Goal: Task Accomplishment & Management: Manage account settings

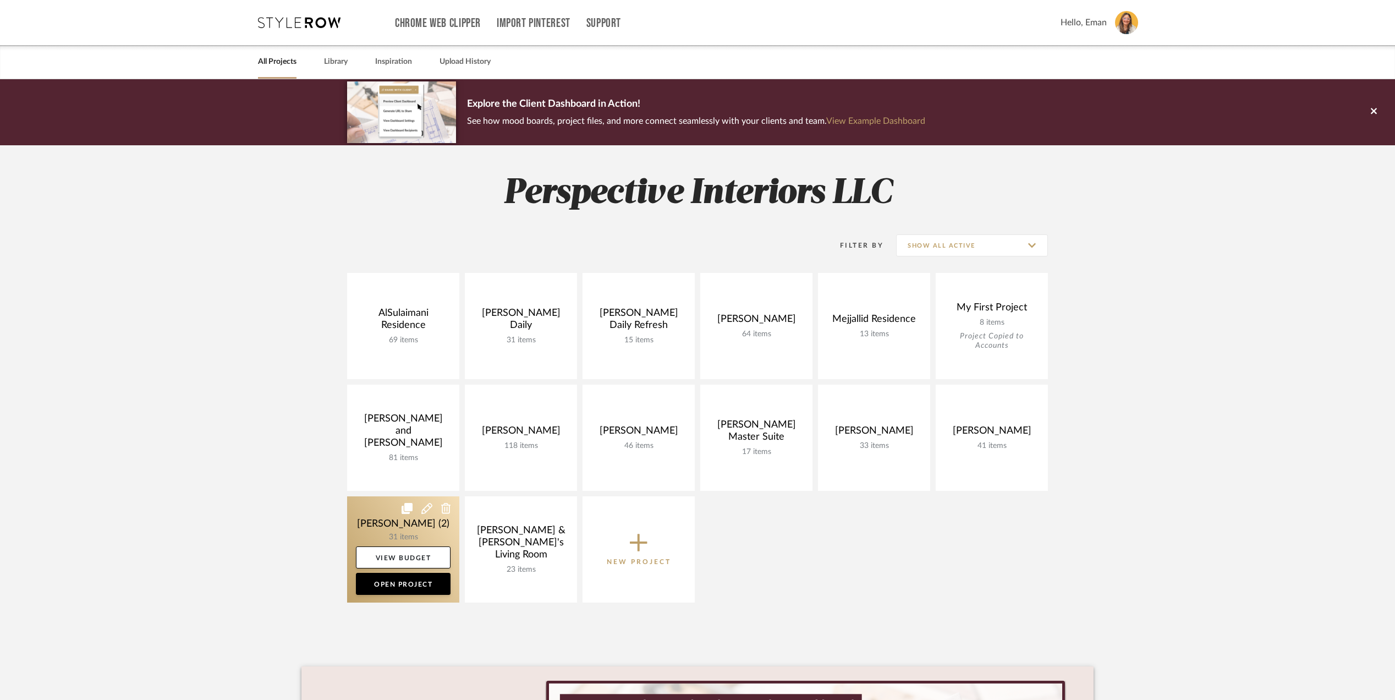
click at [374, 516] on link at bounding box center [403, 549] width 112 height 106
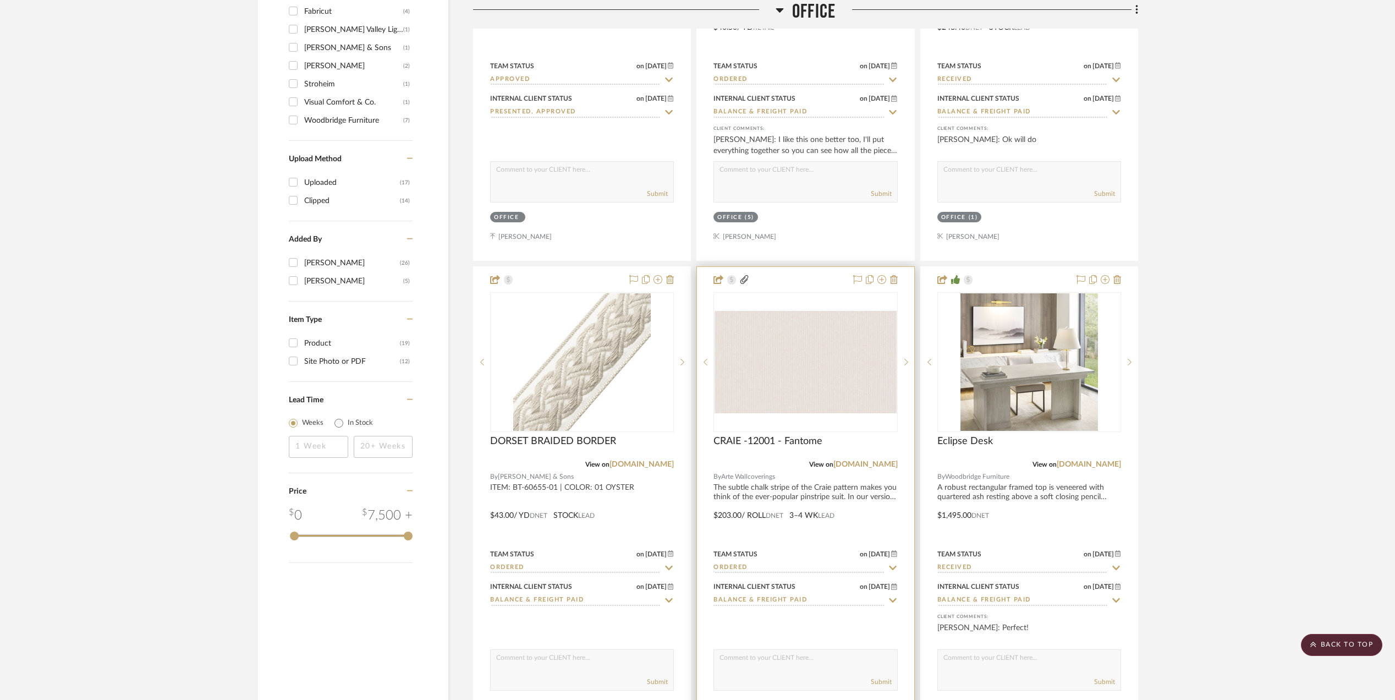
scroll to position [1321, 0]
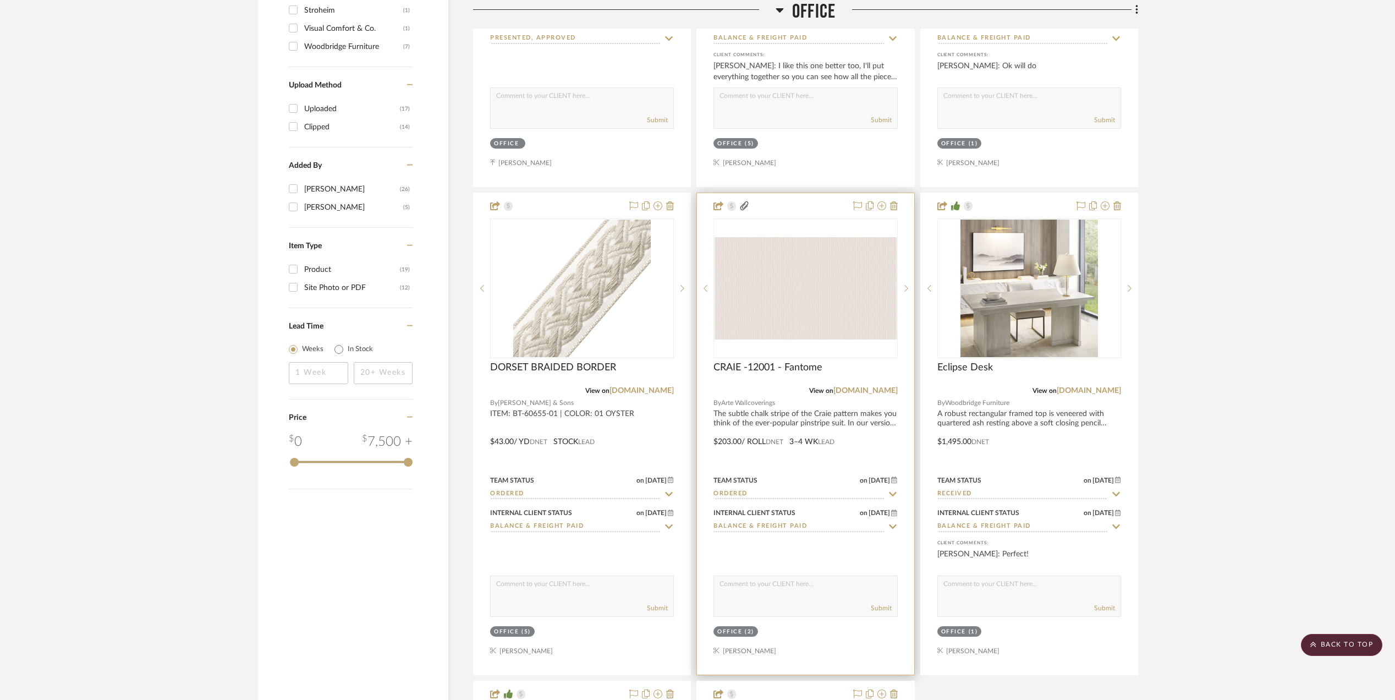
click at [757, 491] on div "Team Status on [DATE] [DATE] Ordered" at bounding box center [806, 486] width 184 height 26
click at [760, 498] on input "Ordered" at bounding box center [799, 494] width 171 height 10
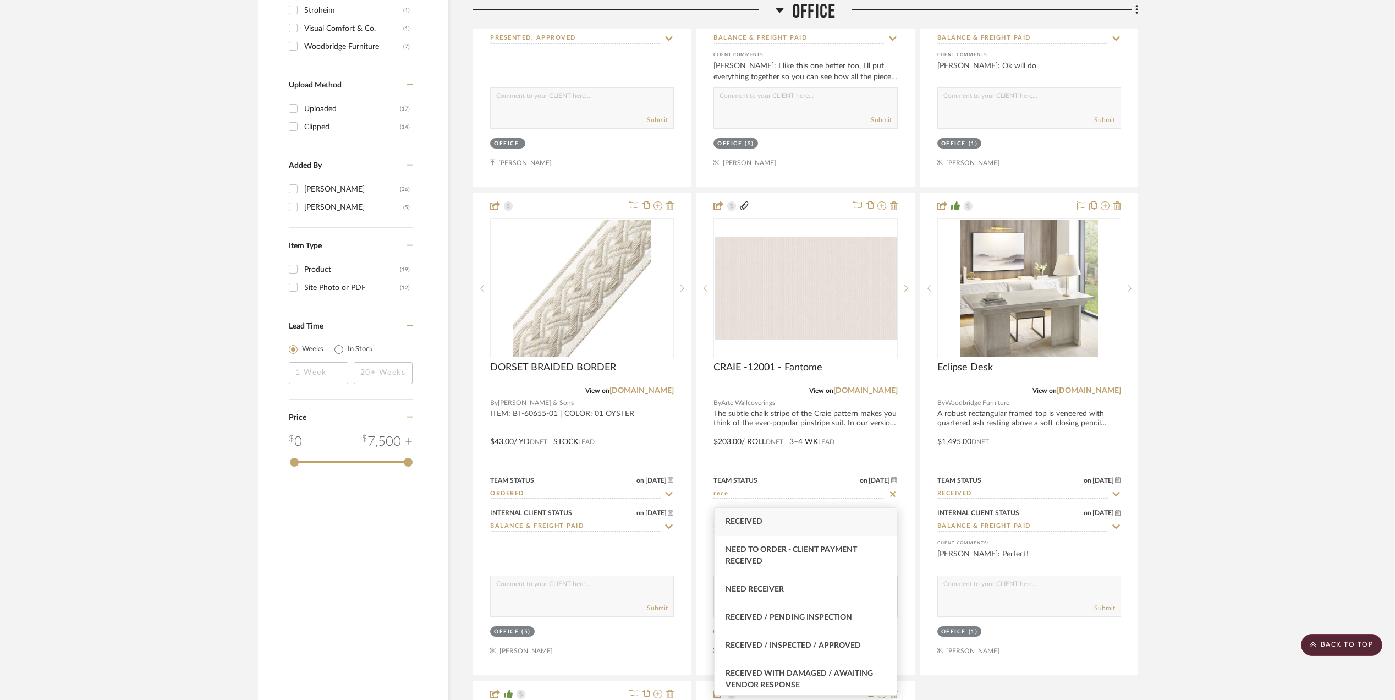
type input "rece"
click at [766, 528] on div "Received" at bounding box center [806, 522] width 183 height 28
type input "[DATE]"
type input "Received"
click at [1201, 474] on project-details-page "SHOW ME Project: [PERSON_NAME] (2) Office redo + Upstais Project Settings + Add…" at bounding box center [697, 43] width 1395 height 2568
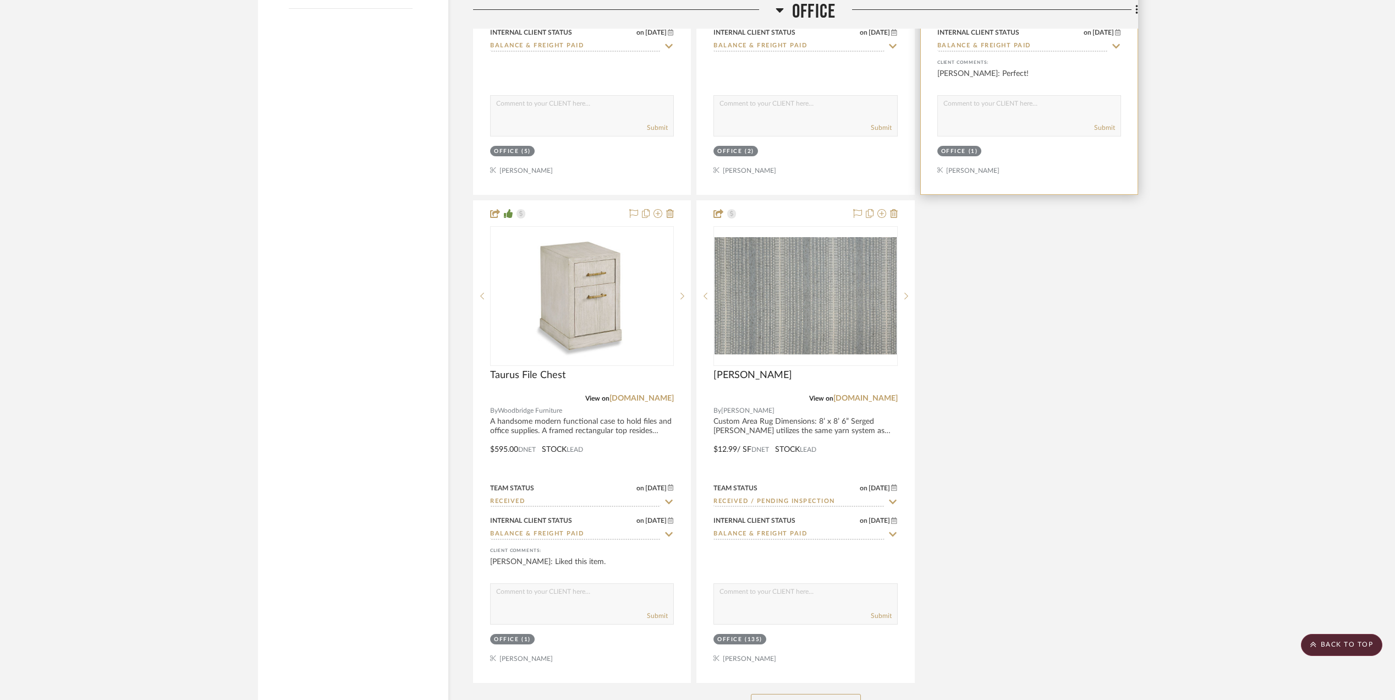
scroll to position [1834, 0]
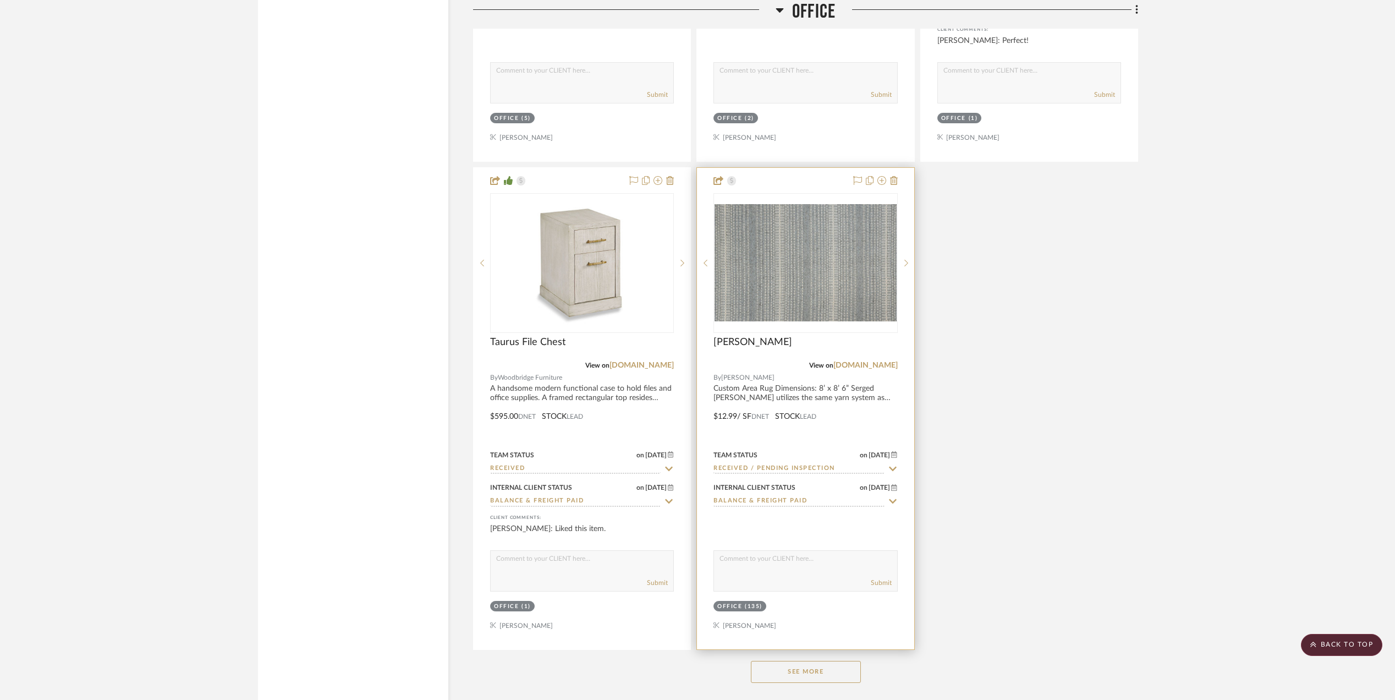
click at [780, 469] on input "Received / Pending Inspection" at bounding box center [799, 469] width 171 height 10
click at [894, 472] on icon at bounding box center [893, 468] width 10 height 9
type input "[DATE]"
click at [891, 472] on icon at bounding box center [893, 468] width 10 height 9
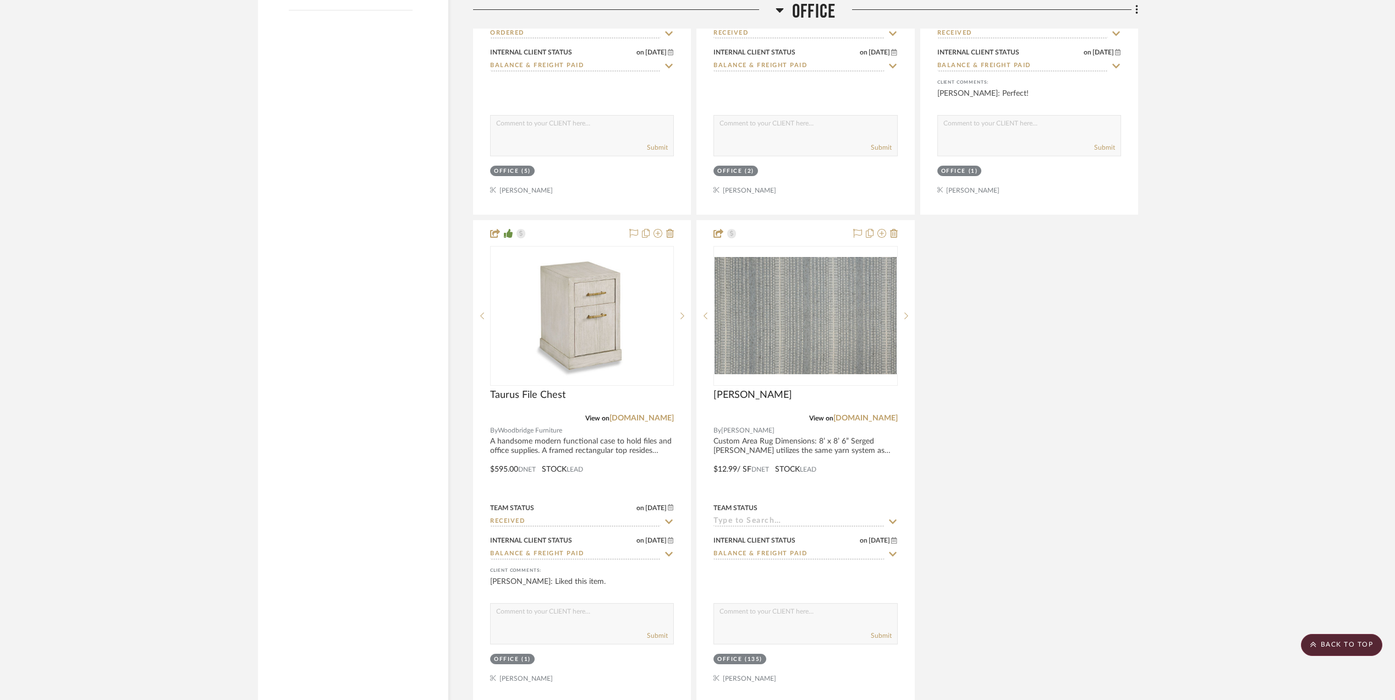
scroll to position [1761, 0]
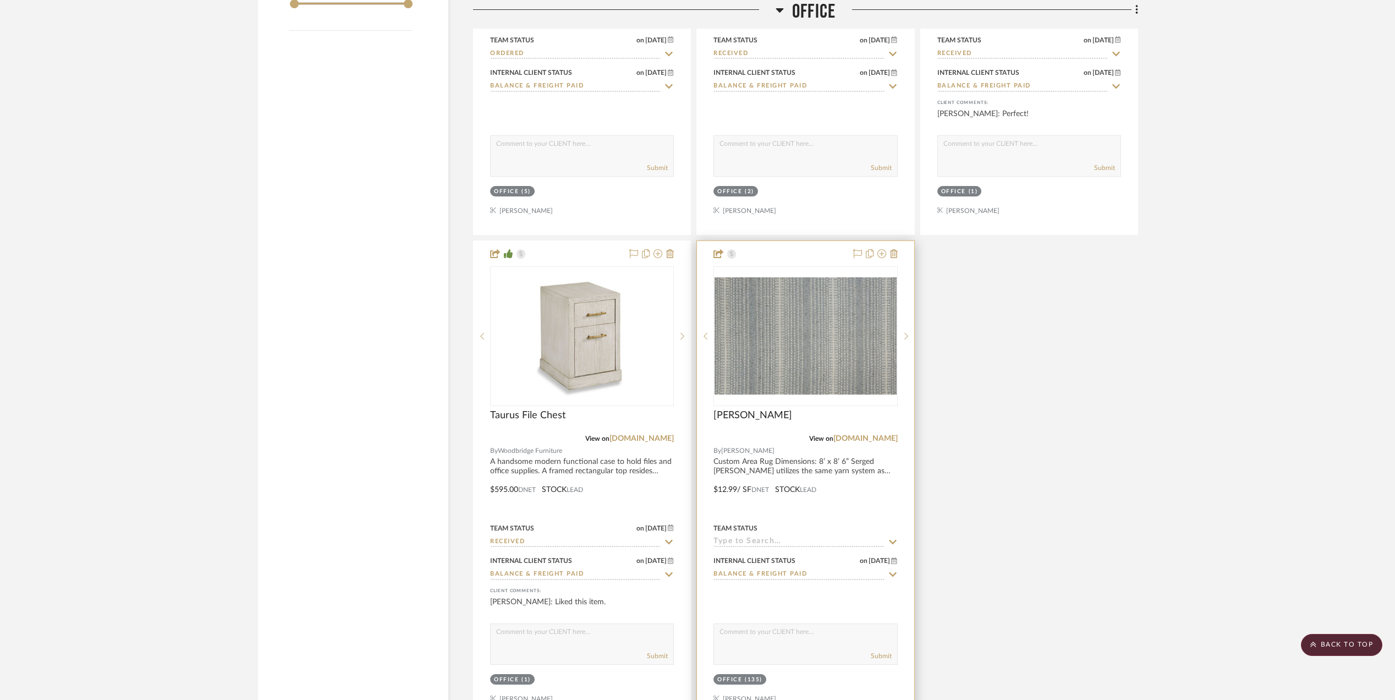
click at [770, 544] on input at bounding box center [799, 542] width 171 height 10
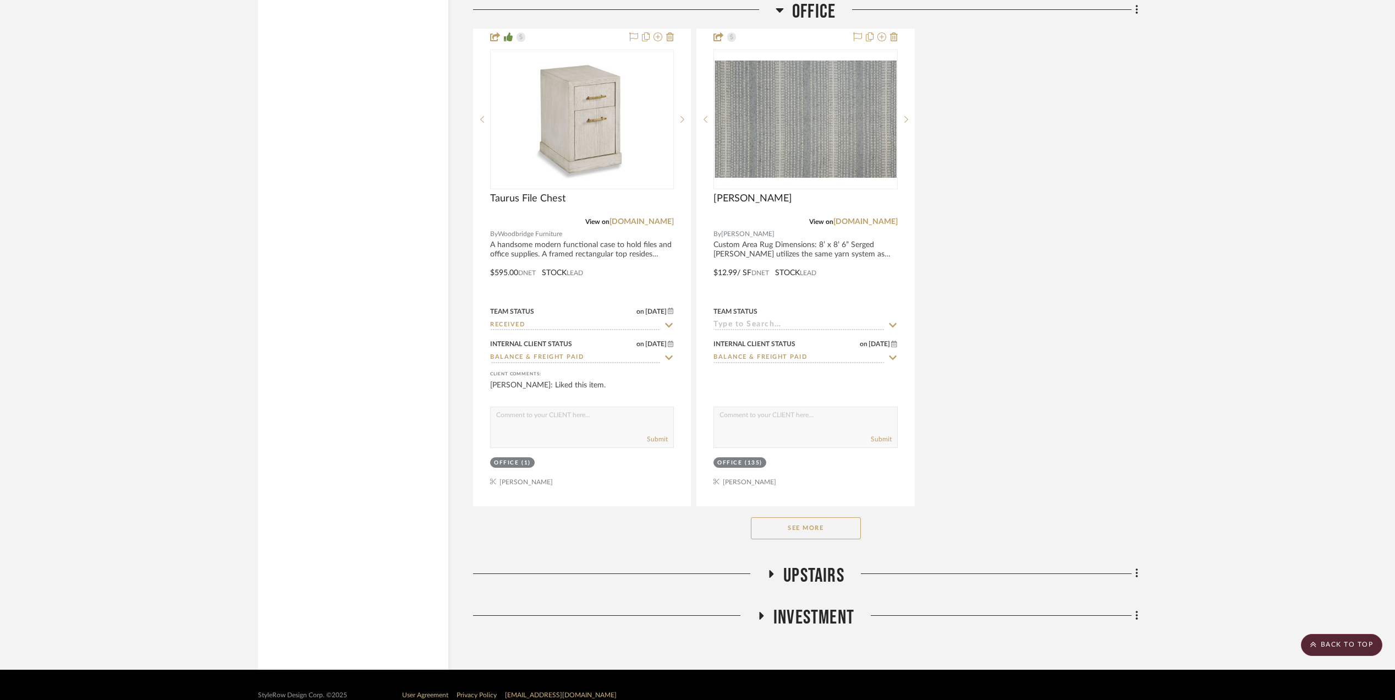
scroll to position [1981, 0]
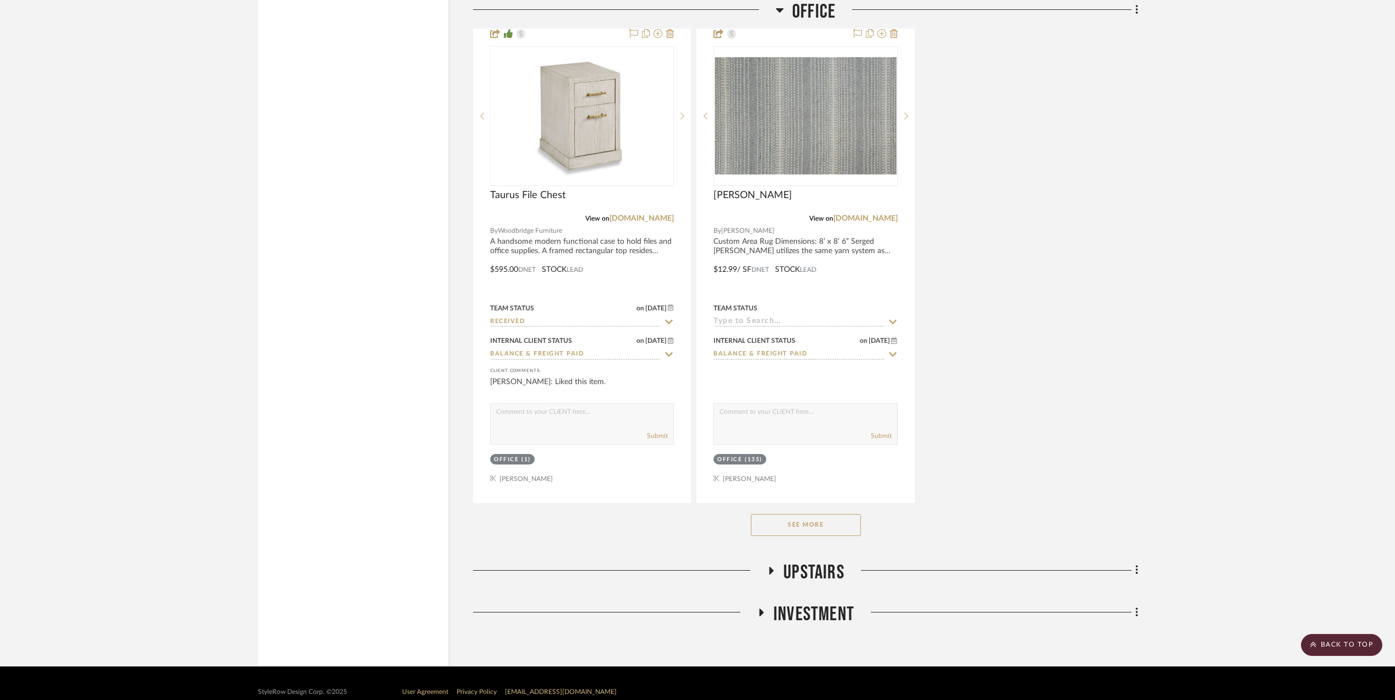
click at [797, 529] on button "See More" at bounding box center [806, 525] width 110 height 22
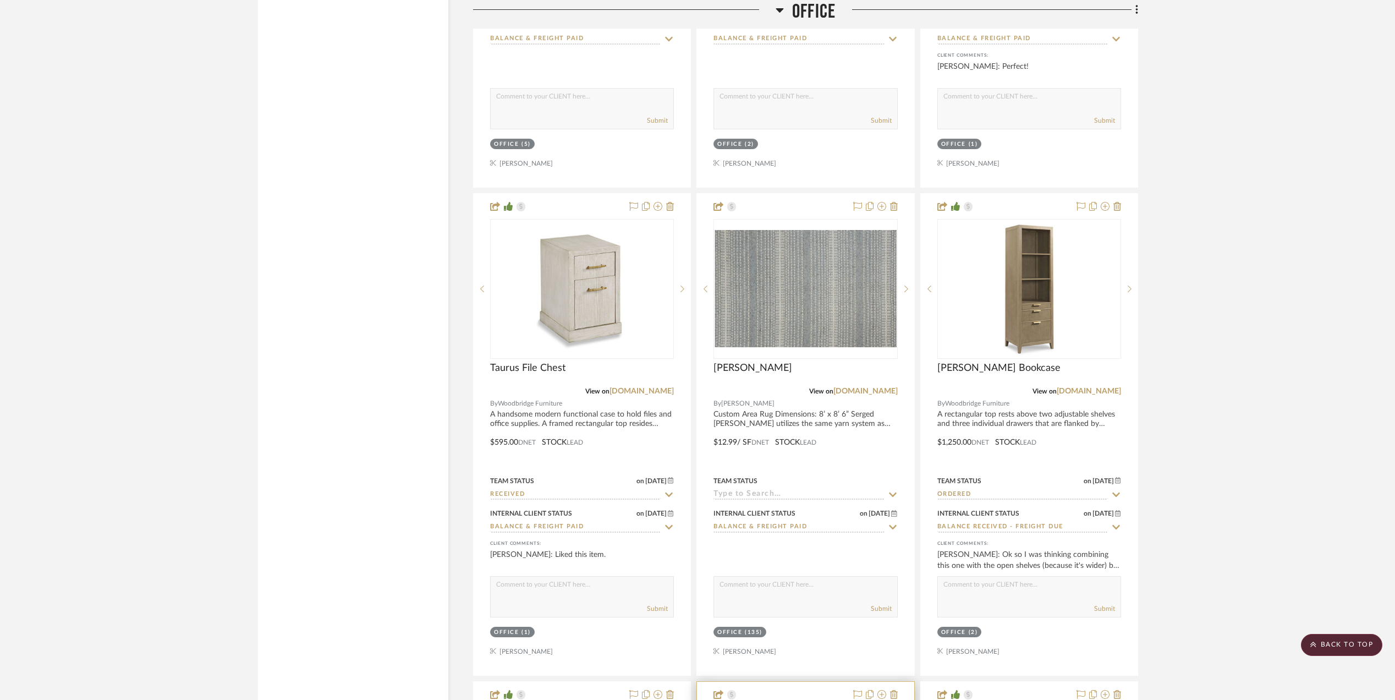
scroll to position [1834, 0]
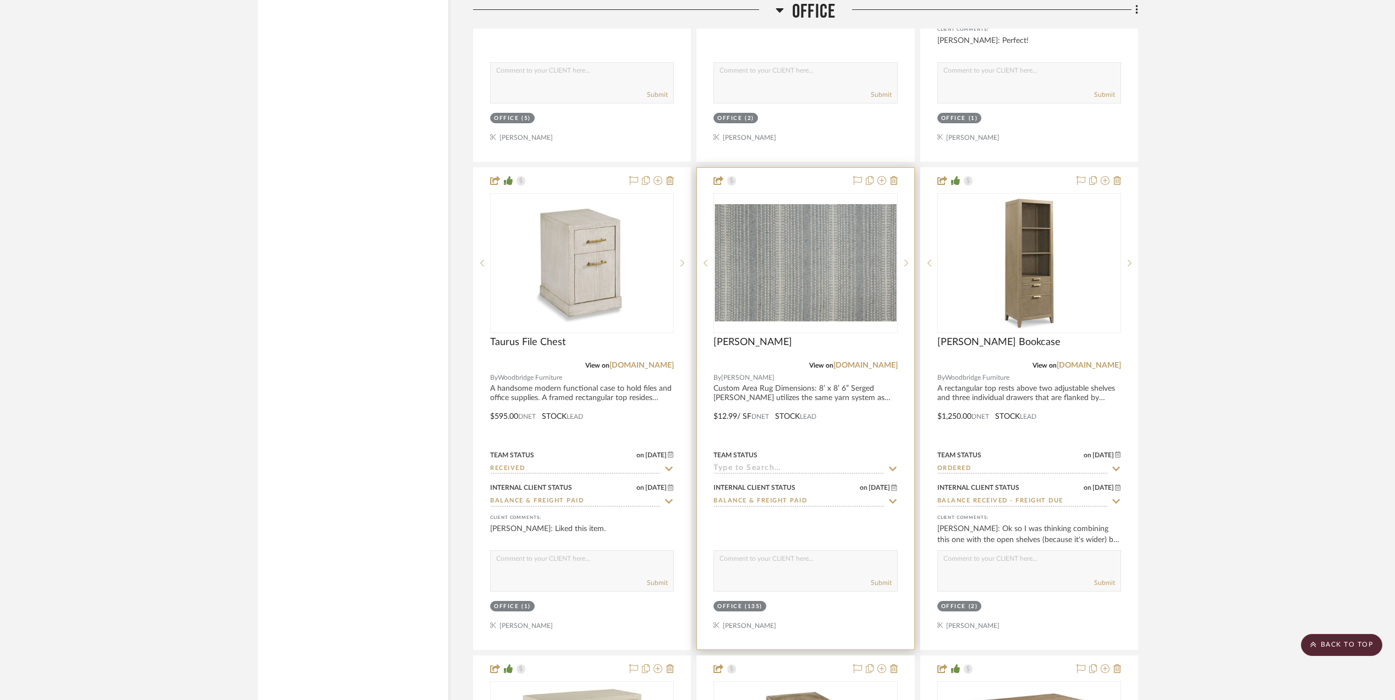
click at [736, 471] on input at bounding box center [799, 469] width 171 height 10
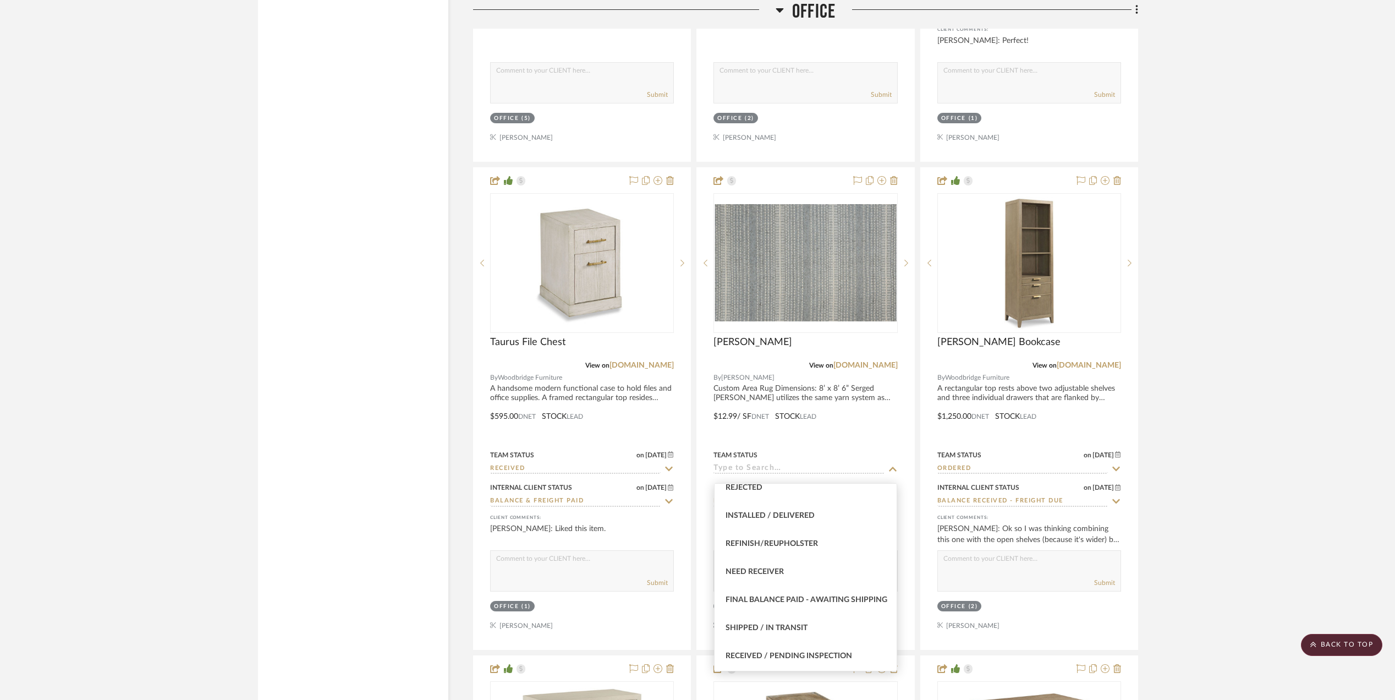
scroll to position [1614, 0]
click at [822, 538] on div "Refinish/Reupholster" at bounding box center [806, 533] width 183 height 28
type input "Refinish/Reupholster"
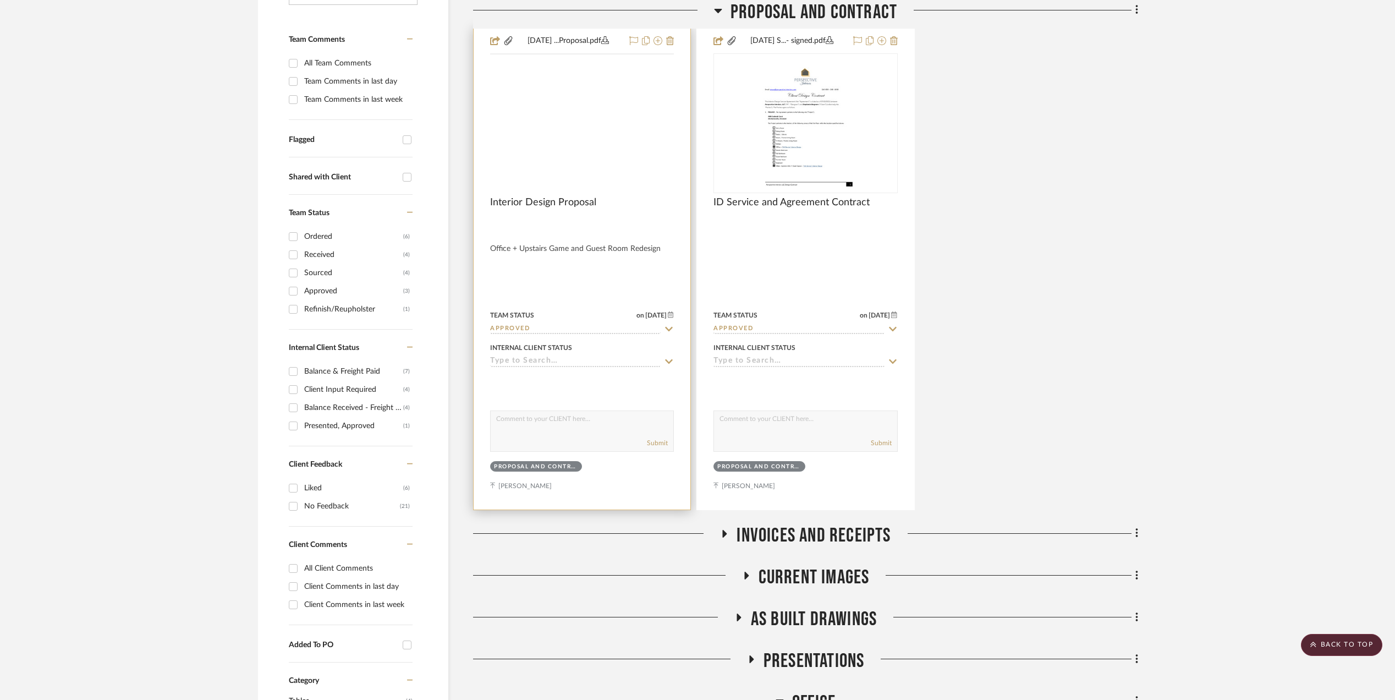
scroll to position [0, 0]
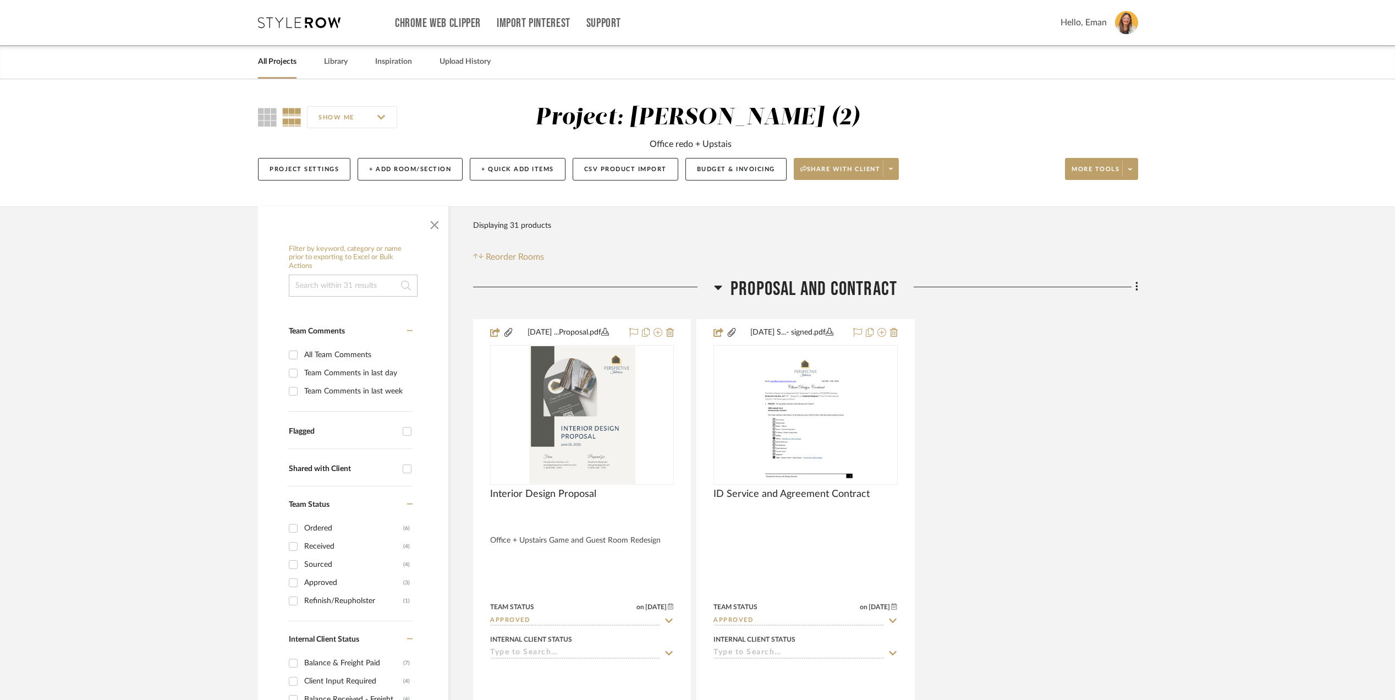
click at [291, 25] on icon at bounding box center [299, 22] width 83 height 11
